Goal: Task Accomplishment & Management: Complete application form

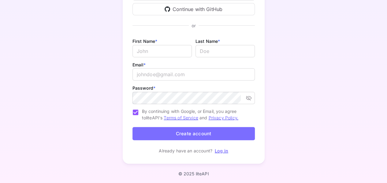
scroll to position [91, 0]
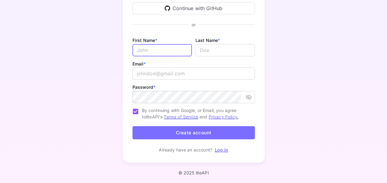
click at [158, 51] on input "Email *" at bounding box center [162, 50] width 59 height 12
type input "Arinze"
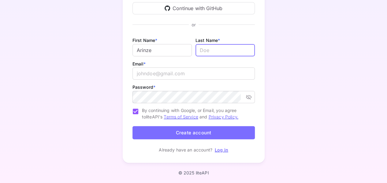
click at [207, 51] on input "lastName" at bounding box center [225, 50] width 59 height 12
type input "[PERSON_NAME]"
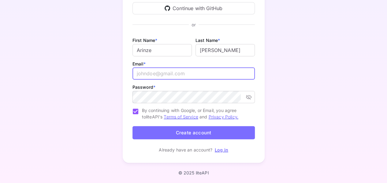
click at [174, 74] on input "email" at bounding box center [194, 73] width 122 height 12
type input "[EMAIL_ADDRESS][DOMAIN_NAME]"
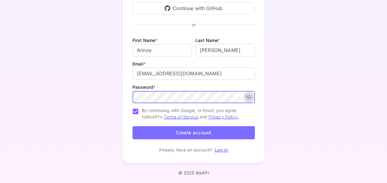
click at [247, 96] on icon "toggle password visibility" at bounding box center [249, 97] width 6 height 6
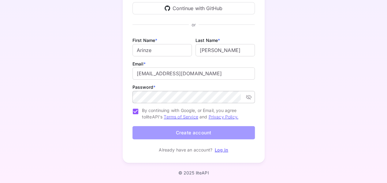
click at [181, 133] on button "Create account" at bounding box center [194, 132] width 122 height 13
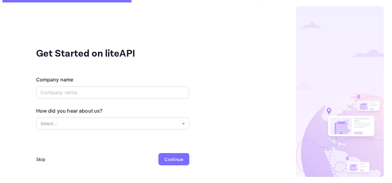
scroll to position [0, 0]
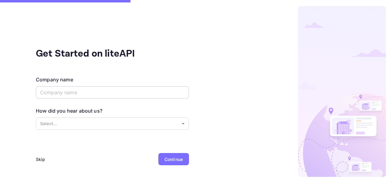
click at [163, 94] on input "text" at bounding box center [112, 92] width 153 height 12
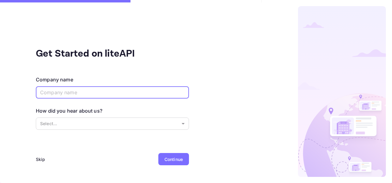
click at [112, 95] on input "text" at bounding box center [112, 92] width 153 height 12
type input "myreservehotel"
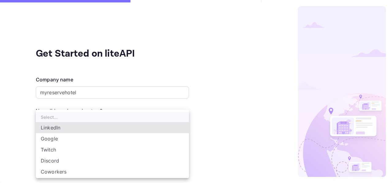
click at [144, 122] on body "Get Started on liteAPI Company name myreservehotel ​ How did you hear about us?…" at bounding box center [196, 91] width 392 height 183
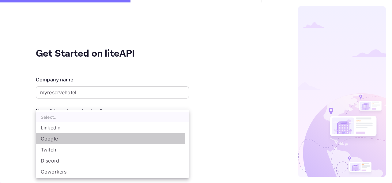
click at [61, 137] on li "Google" at bounding box center [112, 138] width 153 height 11
type input "Google"
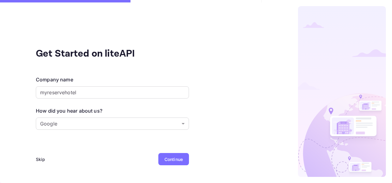
click at [167, 159] on div "Continue" at bounding box center [173, 159] width 18 height 6
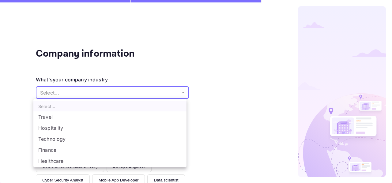
click at [181, 94] on body "Company information What's your company industry Select... ​ What best describe…" at bounding box center [196, 91] width 392 height 183
click at [57, 127] on li "Hospitality" at bounding box center [109, 127] width 153 height 11
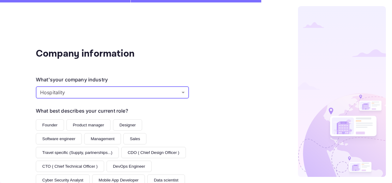
type input "Hospitality"
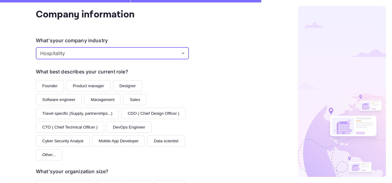
scroll to position [41, 0]
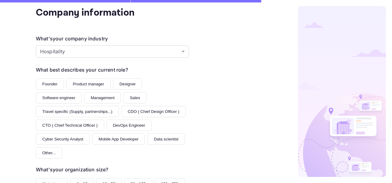
click at [86, 84] on button "Product manager" at bounding box center [88, 83] width 44 height 11
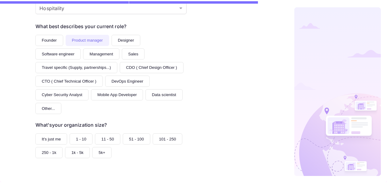
scroll to position [112, 0]
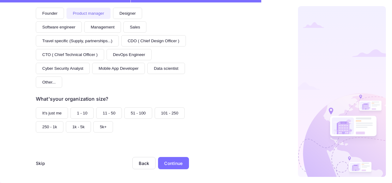
click at [47, 111] on button "It's just me" at bounding box center [52, 112] width 32 height 11
click at [171, 162] on div "Continue" at bounding box center [173, 163] width 18 height 6
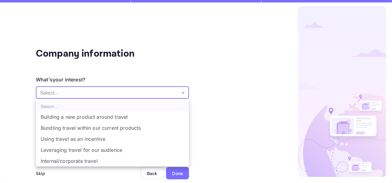
click at [184, 93] on body "Company information What's your interest? Select... ​ Do you have any previous …" at bounding box center [196, 91] width 392 height 183
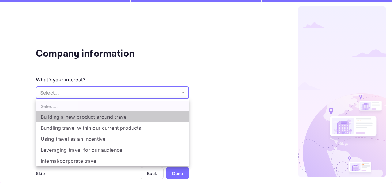
click at [102, 119] on li "Building a new product around travel" at bounding box center [112, 116] width 153 height 11
type input "Building a new product around travel"
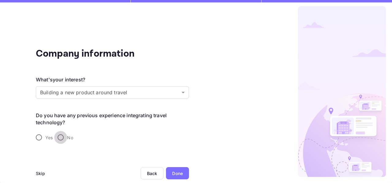
click at [62, 136] on input "No" at bounding box center [60, 137] width 13 height 13
radio input "true"
click at [175, 173] on div "Done" at bounding box center [177, 173] width 11 height 6
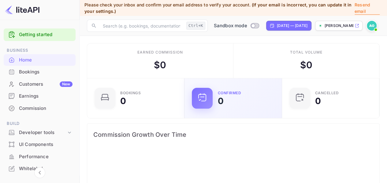
scroll to position [95, 89]
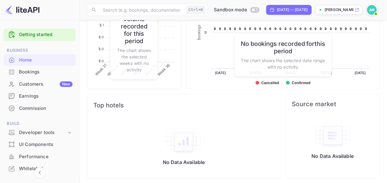
scroll to position [284, 0]
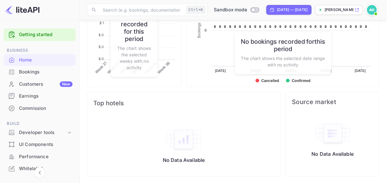
click at [23, 170] on div "Whitelabel" at bounding box center [46, 168] width 54 height 7
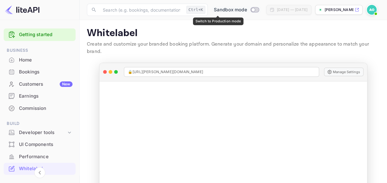
click at [247, 8] on input "Switch to Production mode" at bounding box center [253, 10] width 12 height 4
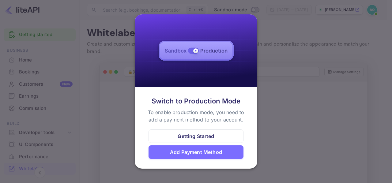
click at [189, 137] on div "Getting Started" at bounding box center [196, 136] width 36 height 7
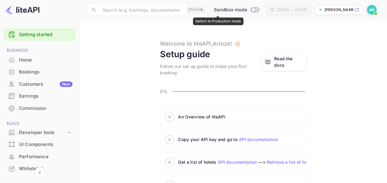
click at [247, 8] on input "Switch to Production mode" at bounding box center [253, 10] width 12 height 4
checkbox input "false"
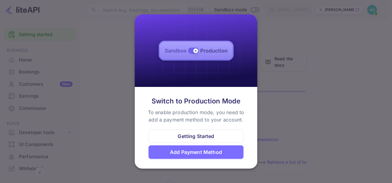
click at [200, 152] on div "Add Payment Method" at bounding box center [196, 151] width 52 height 7
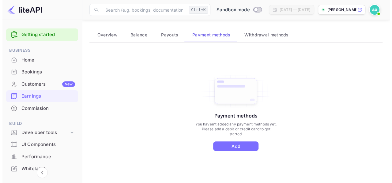
scroll to position [45, 0]
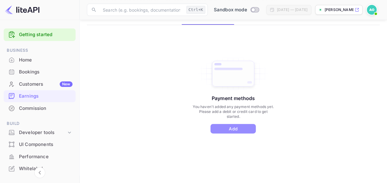
click at [236, 126] on button "Add" at bounding box center [233, 128] width 45 height 9
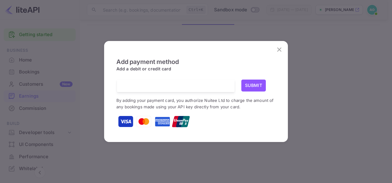
scroll to position [1, 0]
click at [125, 124] on img at bounding box center [125, 120] width 15 height 15
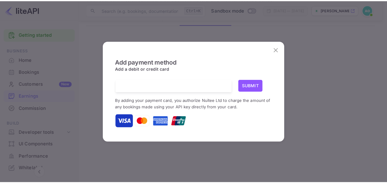
scroll to position [1, 0]
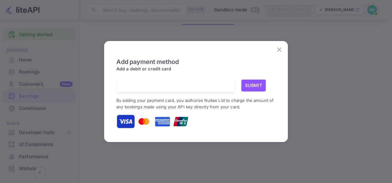
click at [142, 124] on img at bounding box center [143, 121] width 15 height 15
click at [142, 124] on img at bounding box center [144, 121] width 18 height 18
click at [168, 123] on img at bounding box center [162, 121] width 15 height 15
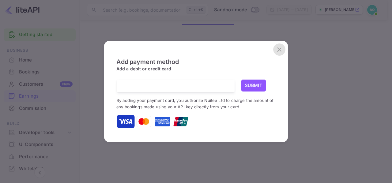
click at [279, 50] on icon "close" at bounding box center [278, 49] width 7 height 7
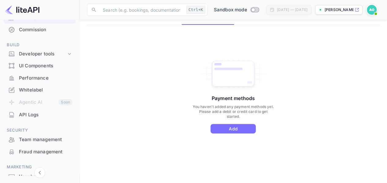
scroll to position [112, 0]
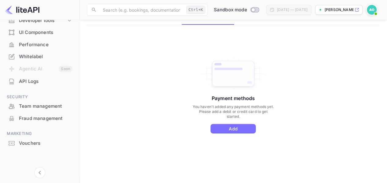
click at [356, 9] on icon at bounding box center [357, 10] width 5 height 4
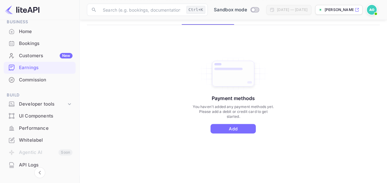
scroll to position [0, 0]
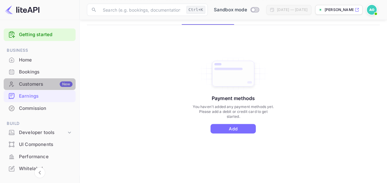
click at [56, 82] on div "Customers New" at bounding box center [46, 84] width 54 height 7
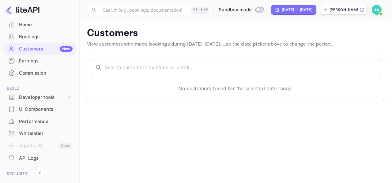
scroll to position [36, 0]
click at [68, 96] on icon at bounding box center [69, 97] width 3 height 2
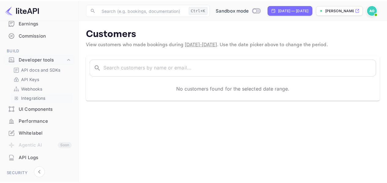
scroll to position [73, 0]
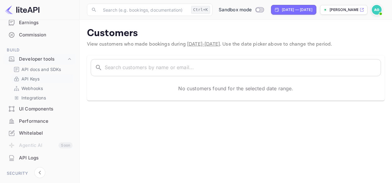
click at [35, 77] on p "API Keys" at bounding box center [30, 79] width 18 height 6
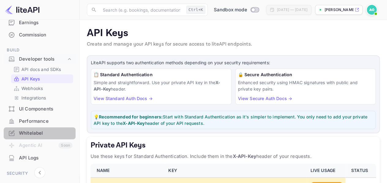
click at [43, 131] on div "Whitelabel" at bounding box center [46, 133] width 54 height 7
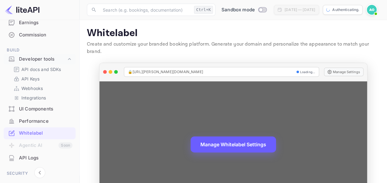
click at [239, 137] on button "Manage Whitelabel Settings" at bounding box center [233, 145] width 85 height 16
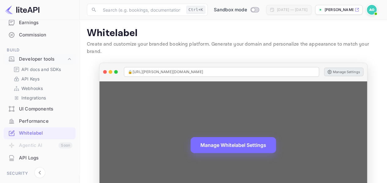
click at [342, 68] on button "Manage Settings" at bounding box center [343, 72] width 39 height 9
